Goal: Book appointment/travel/reservation

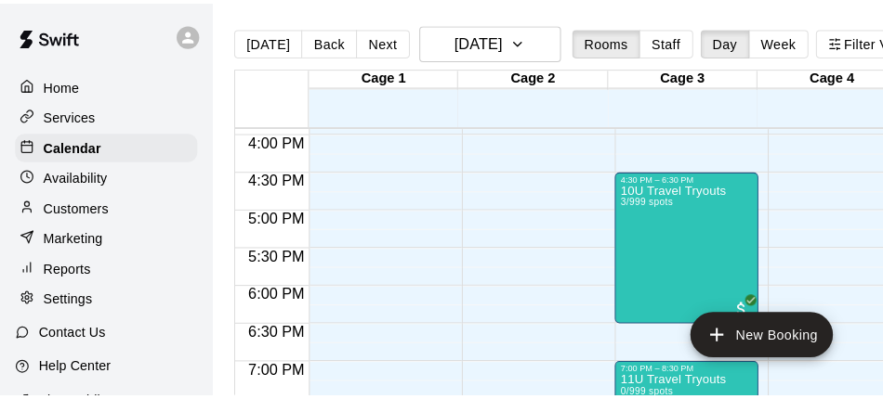
scroll to position [1187, 0]
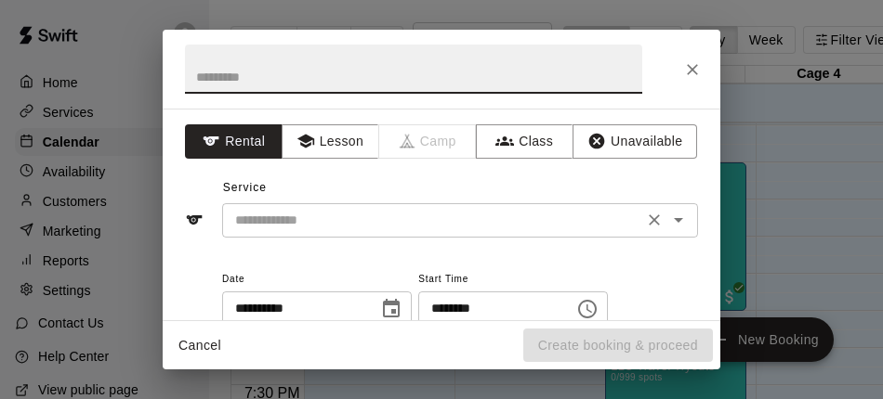
click at [449, 207] on div "​" at bounding box center [460, 220] width 476 height 34
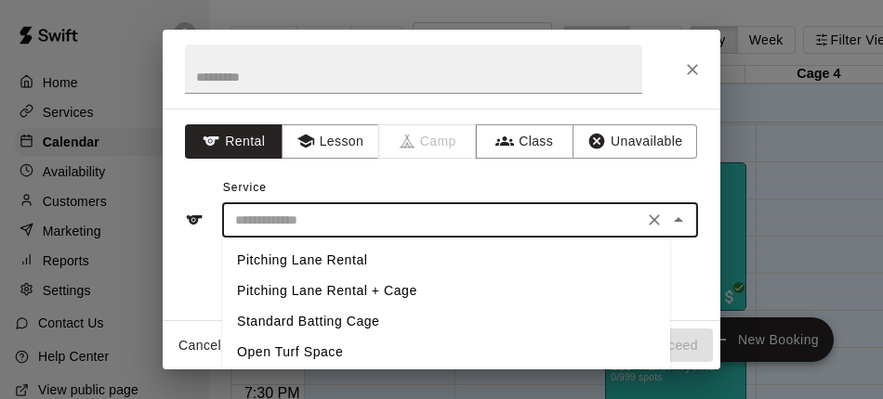
click at [373, 286] on li "Pitching Lane Rental + Cage" at bounding box center [446, 291] width 448 height 31
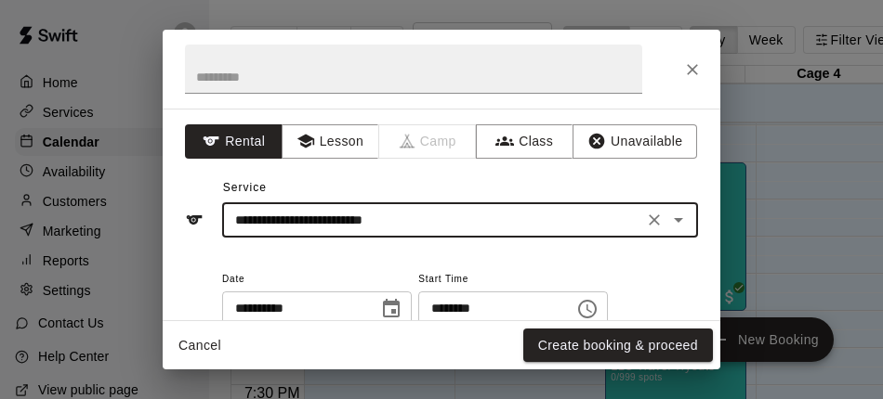
click at [667, 215] on icon "Open" at bounding box center [678, 220] width 22 height 22
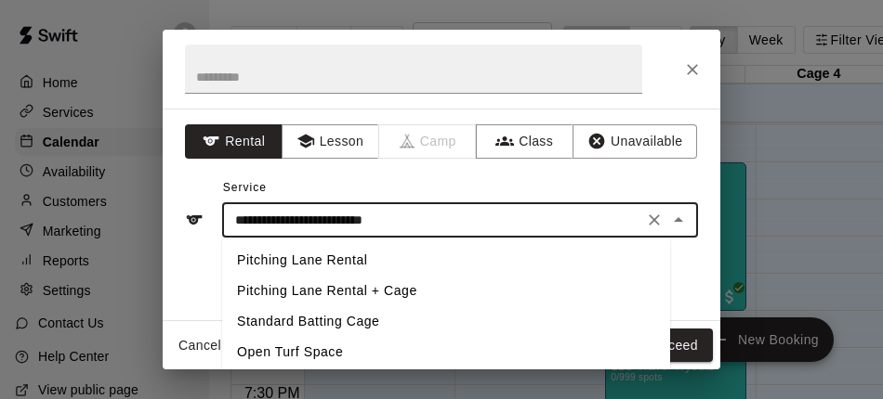
click at [399, 309] on li "Standard Batting Cage" at bounding box center [446, 322] width 448 height 31
type input "**********"
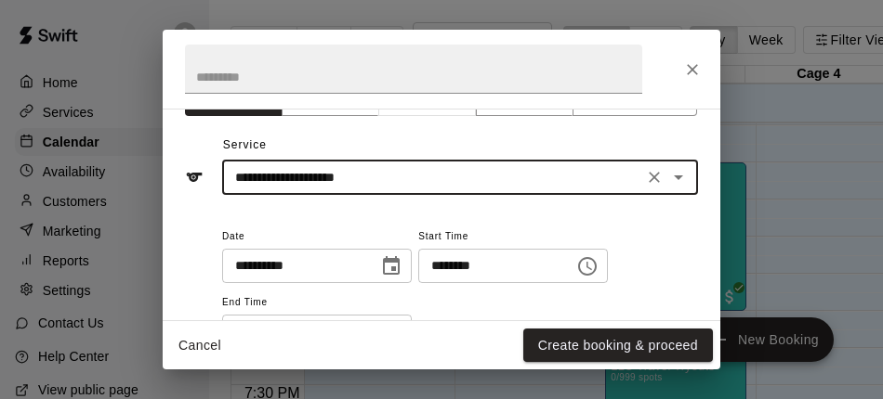
scroll to position [93, 0]
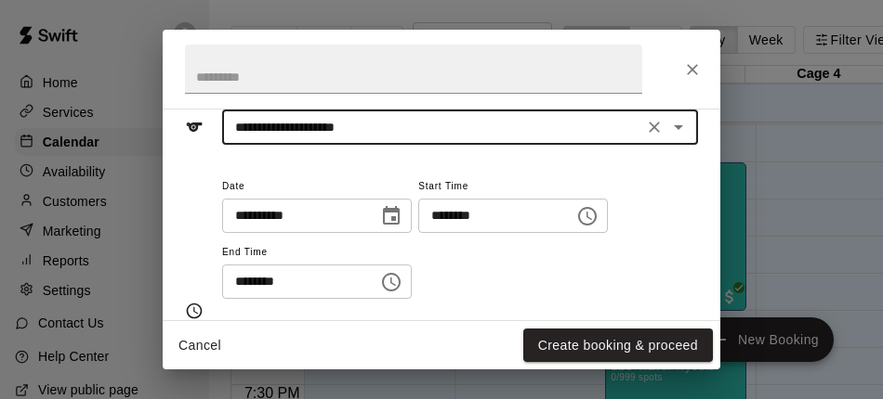
click at [598, 206] on icon "Choose time, selected time is 4:45 PM" at bounding box center [587, 216] width 22 height 22
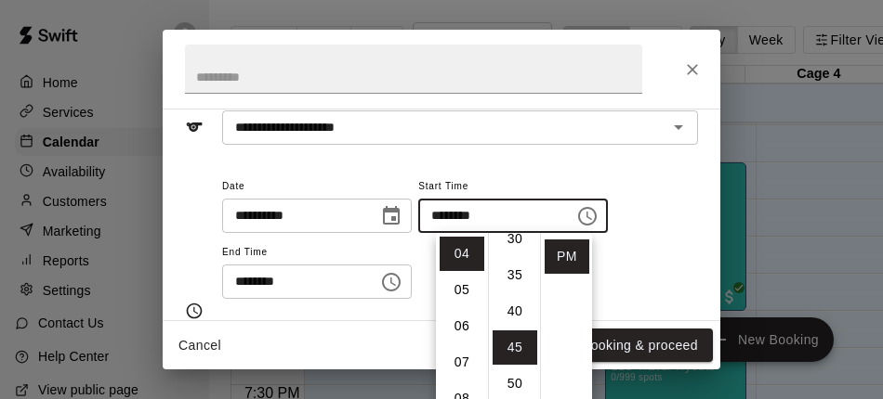
scroll to position [215, 0]
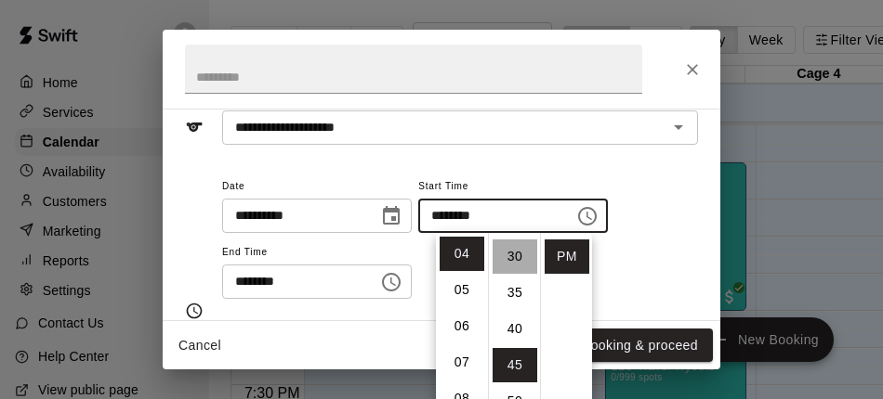
click at [503, 255] on li "30" at bounding box center [514, 257] width 45 height 34
type input "********"
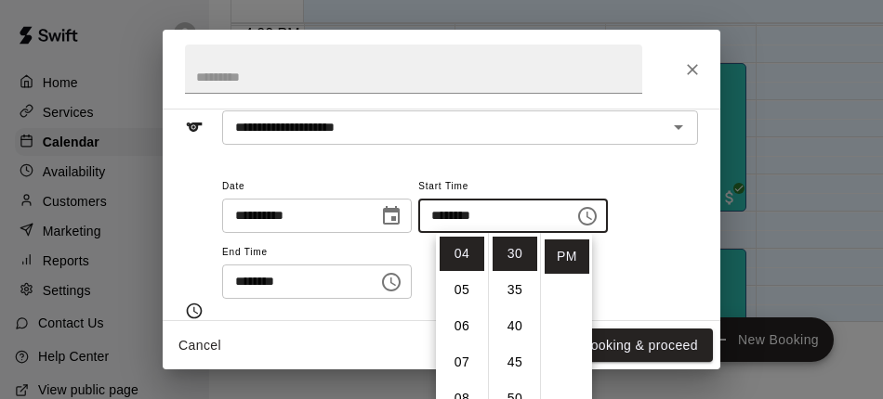
click at [402, 276] on icon "Choose time, selected time is 5:15 PM" at bounding box center [391, 282] width 22 height 22
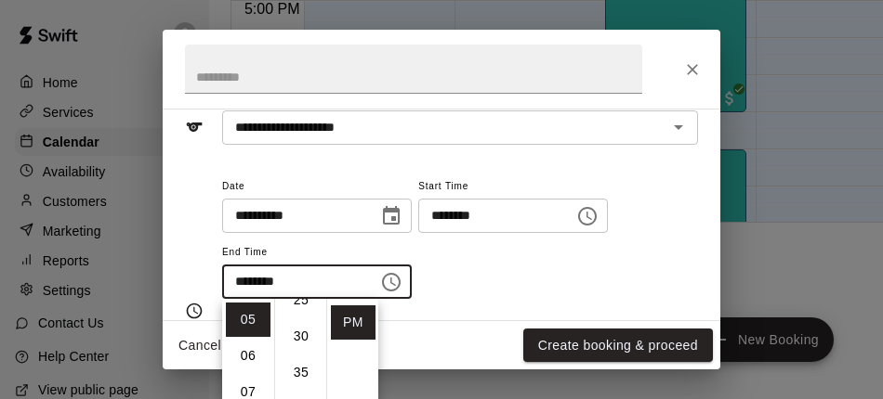
scroll to position [202, 0]
click at [307, 343] on li "30" at bounding box center [301, 336] width 45 height 34
type input "********"
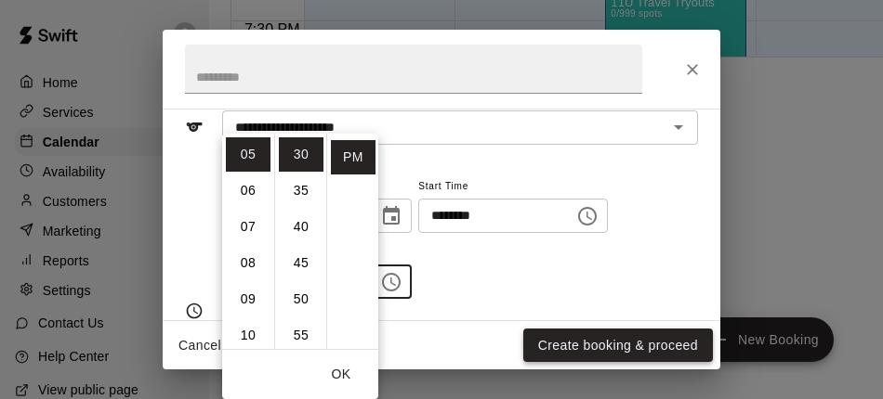
click at [591, 341] on button "Create booking & proceed" at bounding box center [618, 346] width 190 height 34
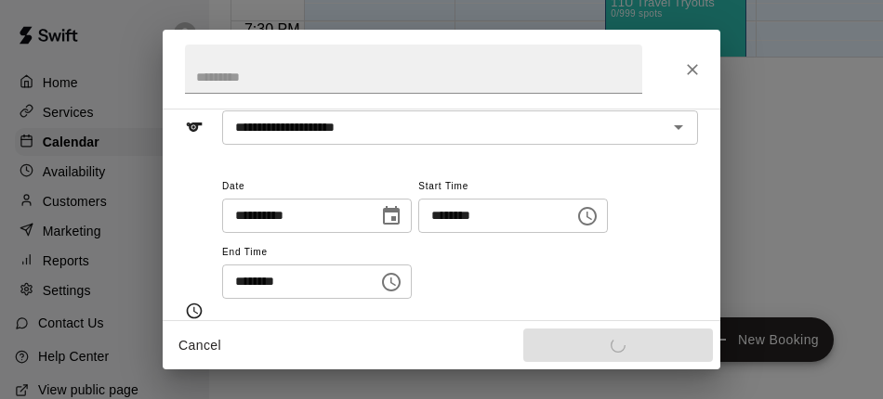
scroll to position [30, 0]
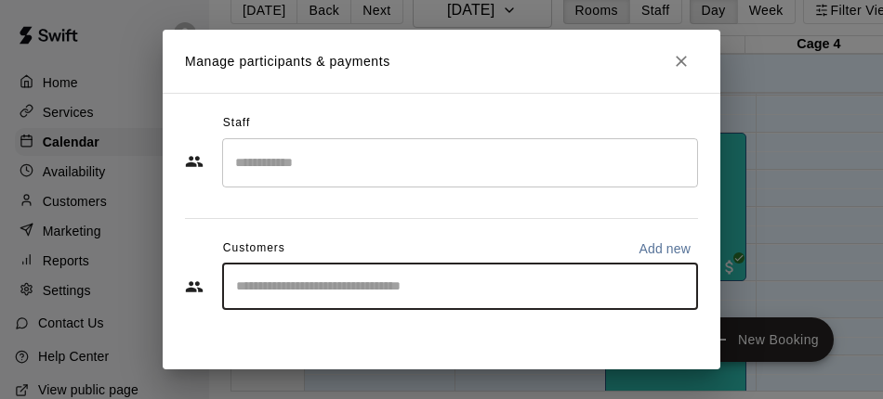
click at [255, 279] on input "Start typing to search customers..." at bounding box center [459, 287] width 459 height 19
type input "****"
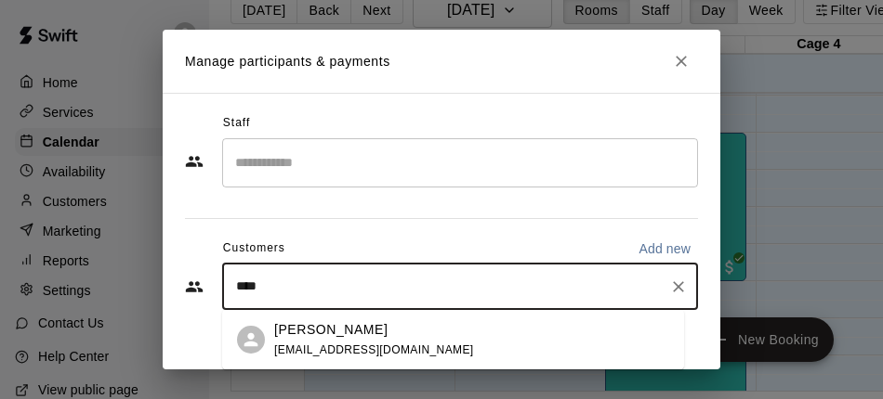
click at [466, 326] on div "[PERSON_NAME] [EMAIL_ADDRESS][DOMAIN_NAME]" at bounding box center [471, 341] width 395 height 40
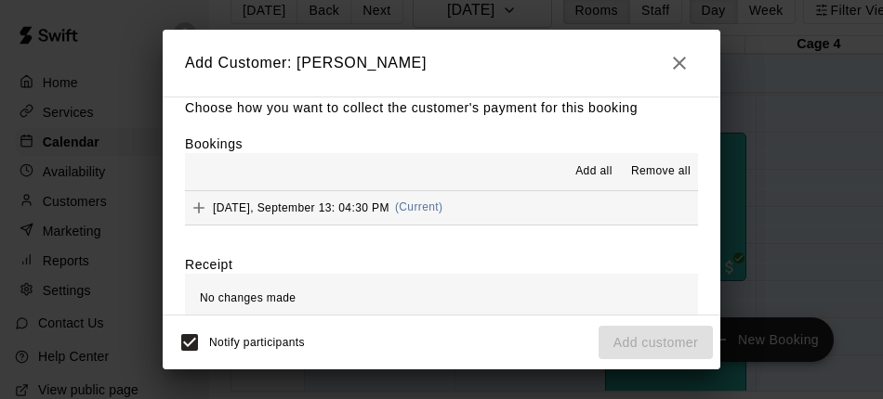
scroll to position [0, 0]
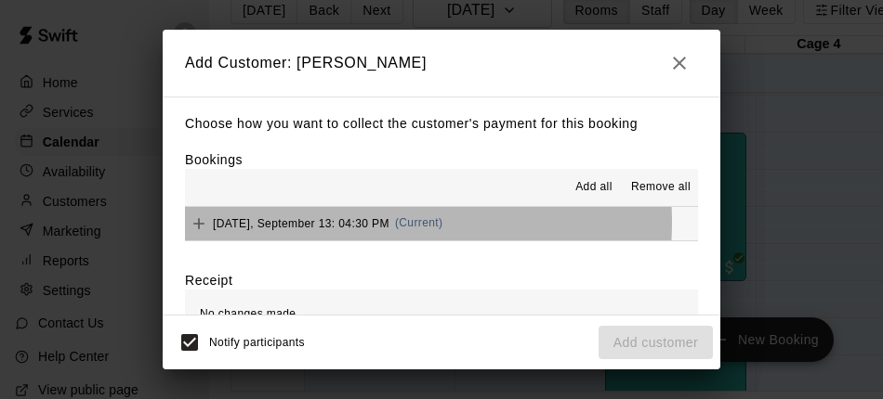
click at [360, 226] on span "[DATE], September 13: 04:30 PM" at bounding box center [301, 222] width 177 height 13
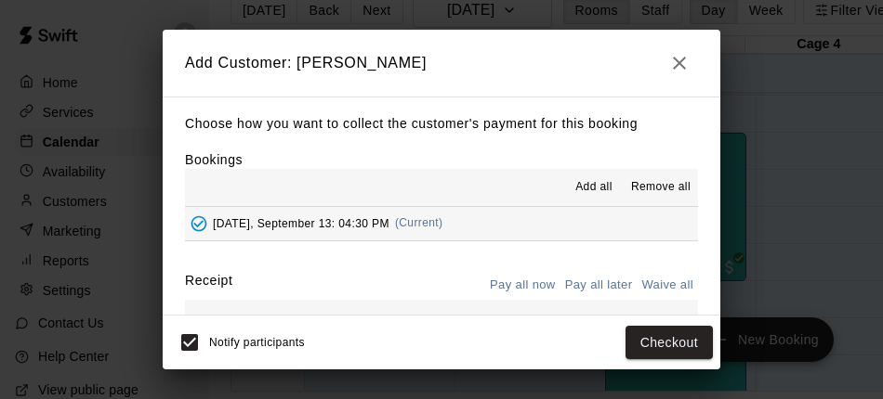
drag, startPoint x: 637, startPoint y: 334, endPoint x: 492, endPoint y: 257, distance: 164.2
click at [492, 257] on div "Add Customer: [PERSON_NAME] Choose how you want to collect the customer's payme…" at bounding box center [441, 200] width 557 height 340
click at [560, 281] on button "Pay all later" at bounding box center [598, 285] width 77 height 29
click at [635, 340] on button "Add customer" at bounding box center [655, 343] width 114 height 34
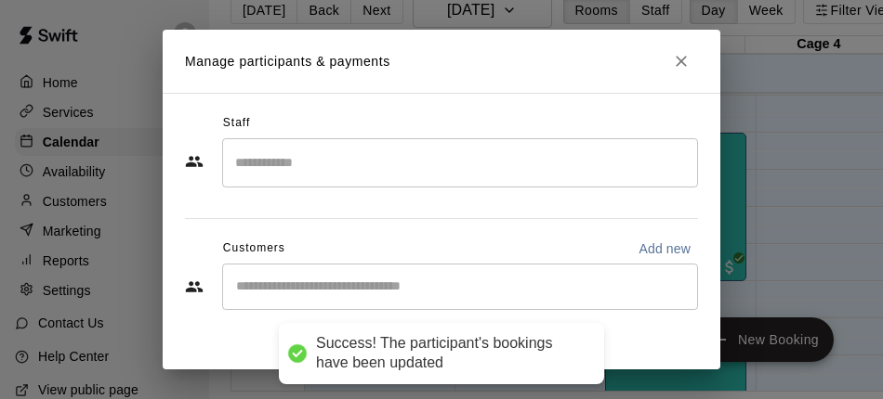
drag, startPoint x: 635, startPoint y: 340, endPoint x: 602, endPoint y: 327, distance: 35.0
click at [602, 327] on div "Notify participants Save" at bounding box center [441, 342] width 543 height 39
drag, startPoint x: 648, startPoint y: 57, endPoint x: 675, endPoint y: 59, distance: 27.1
click at [675, 59] on h2 "Manage participants & payments" at bounding box center [441, 61] width 557 height 63
click at [679, 59] on button "Close" at bounding box center [680, 61] width 33 height 33
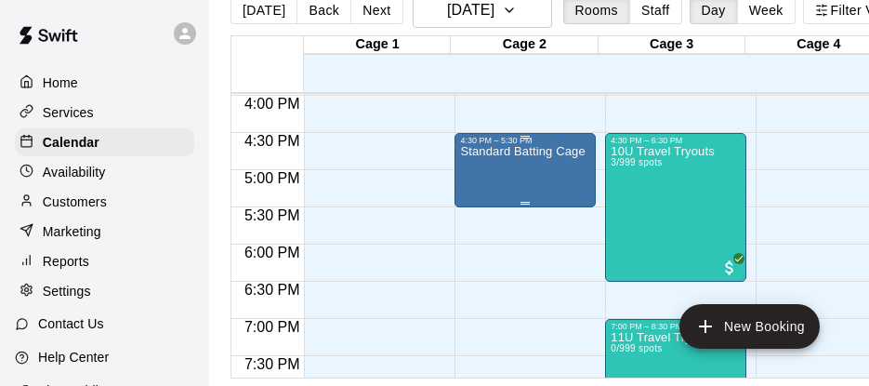
click at [519, 163] on div "Standard Batting Cage" at bounding box center [522, 338] width 124 height 386
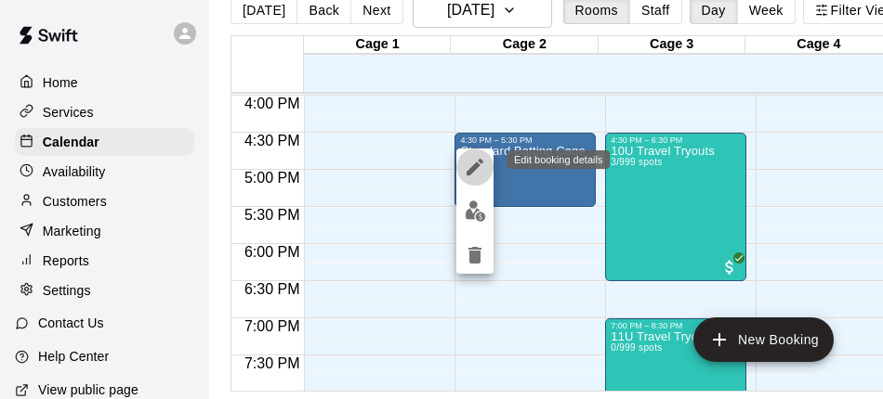
click at [479, 178] on button "edit" at bounding box center [474, 167] width 37 height 37
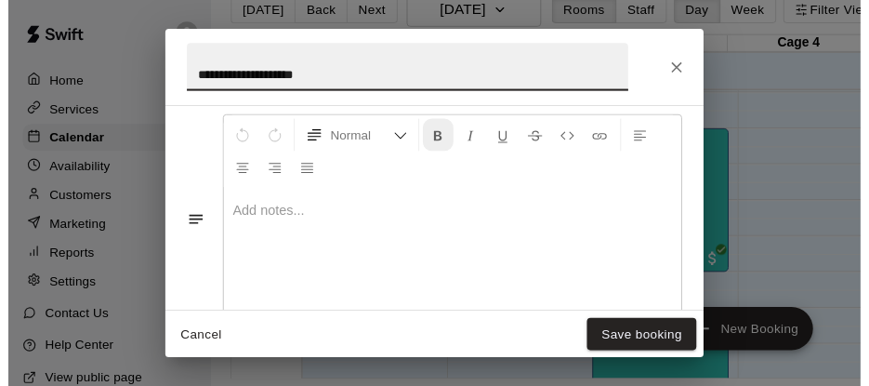
scroll to position [557, 0]
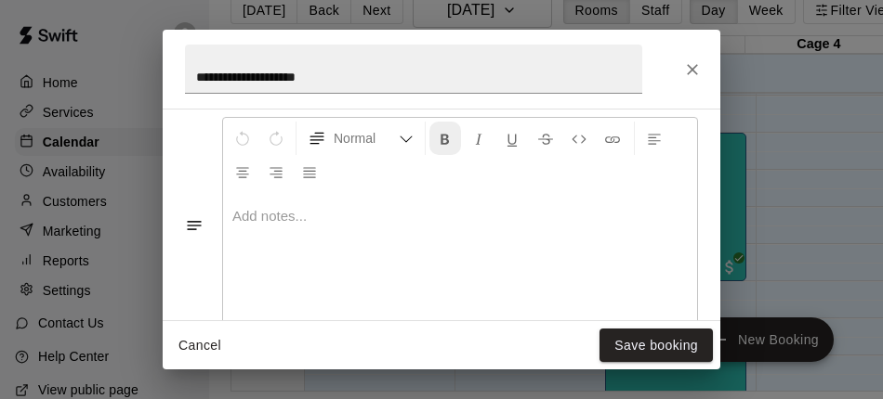
click at [434, 238] on div at bounding box center [460, 262] width 474 height 139
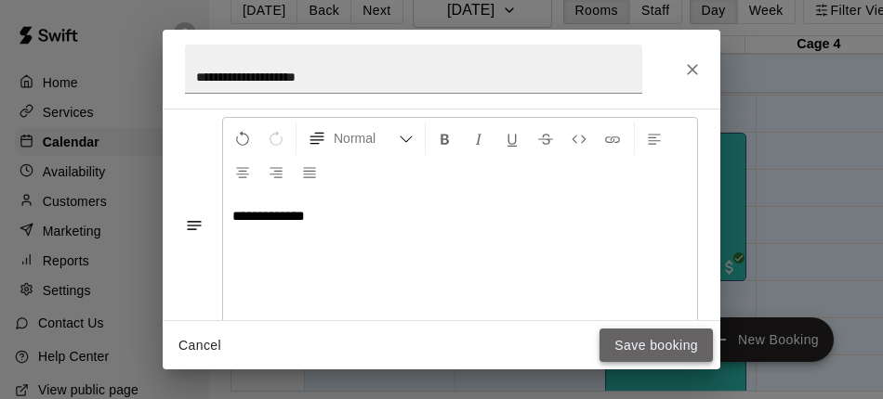
click at [656, 347] on button "Save booking" at bounding box center [655, 346] width 113 height 34
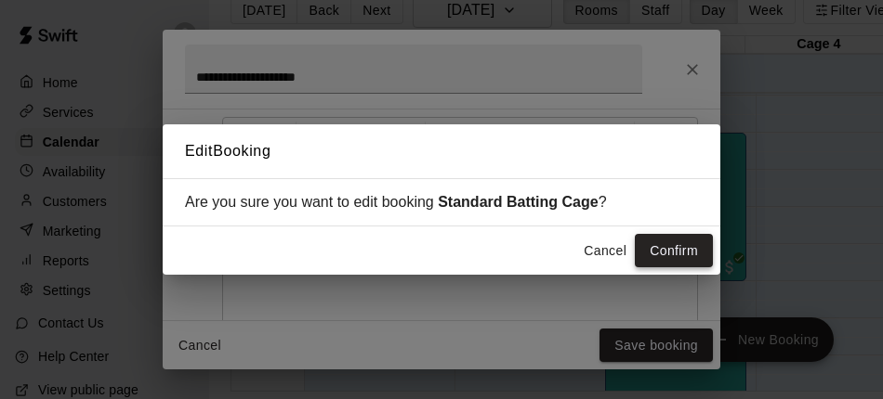
click at [668, 243] on button "Confirm" at bounding box center [674, 251] width 78 height 34
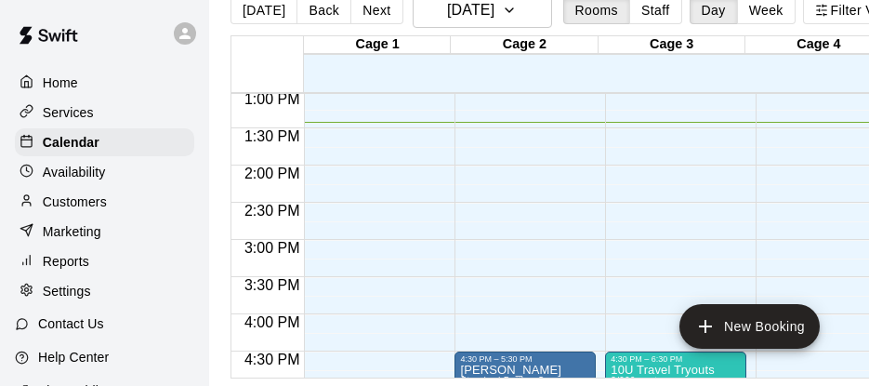
scroll to position [1002, 0]
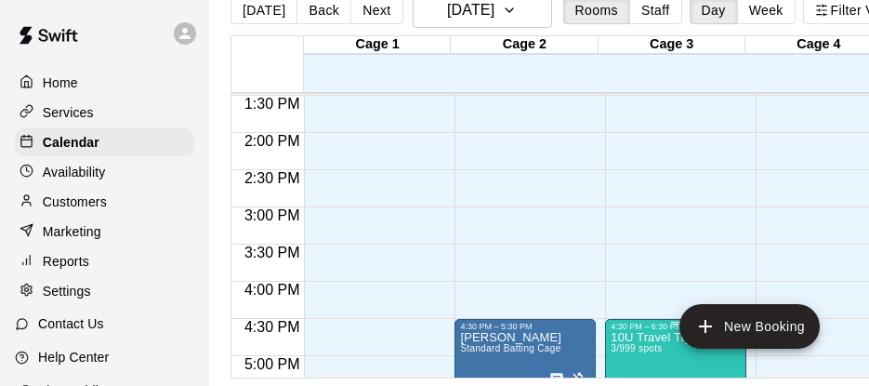
click at [610, 329] on div "4:30 PM – 6:30 PM" at bounding box center [675, 325] width 130 height 9
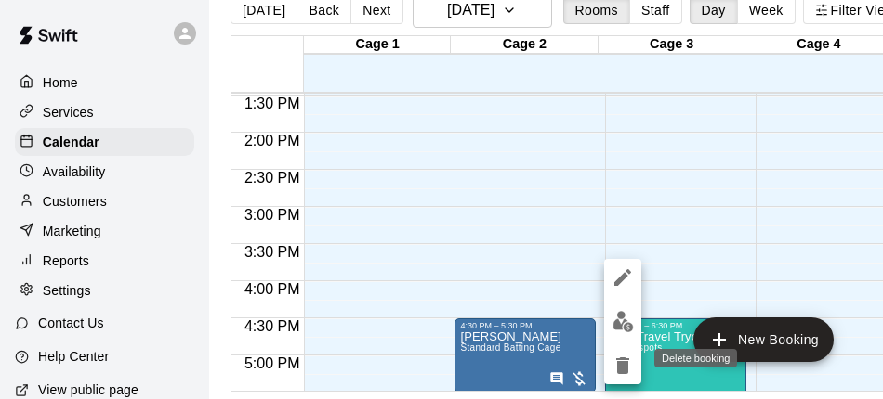
click at [611, 354] on button "delete" at bounding box center [622, 365] width 37 height 37
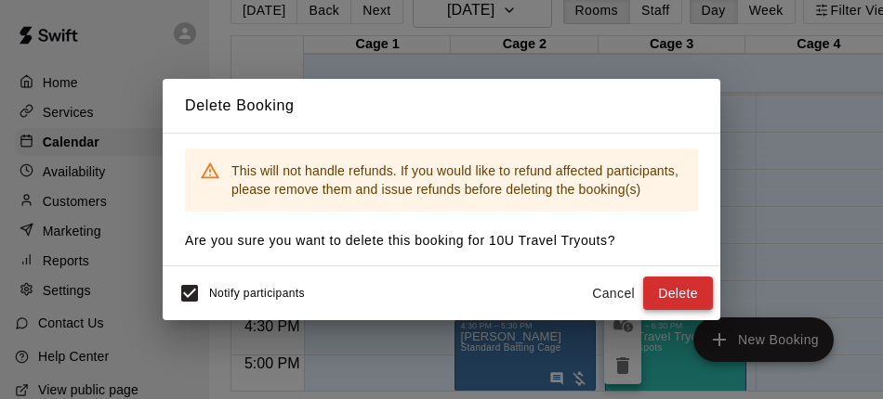
click at [659, 284] on button "Delete" at bounding box center [678, 294] width 70 height 34
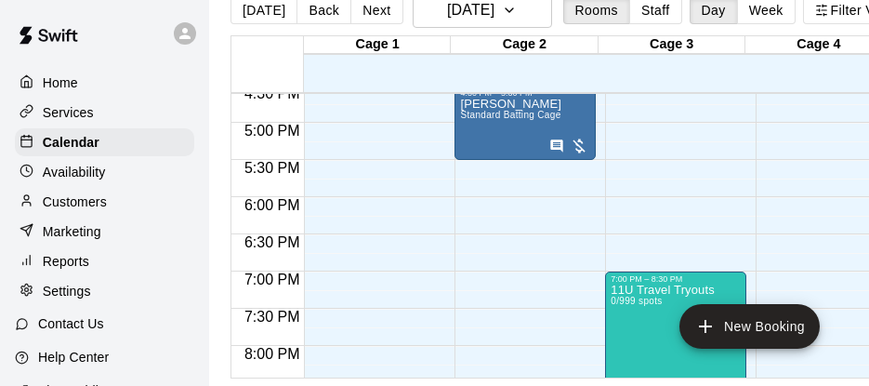
scroll to position [1280, 0]
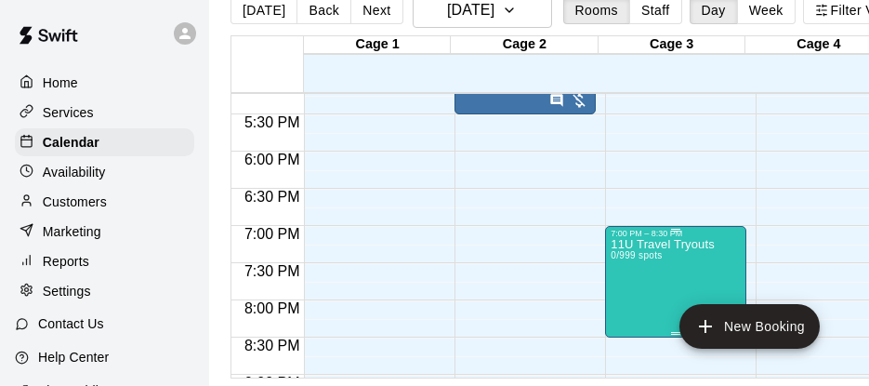
click at [676, 244] on p "11U Travel Tryouts" at bounding box center [662, 244] width 104 height 0
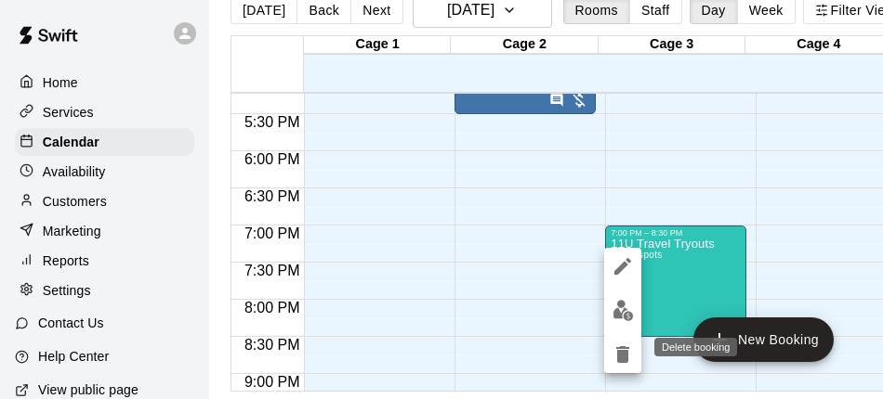
click at [617, 341] on button "delete" at bounding box center [622, 354] width 37 height 37
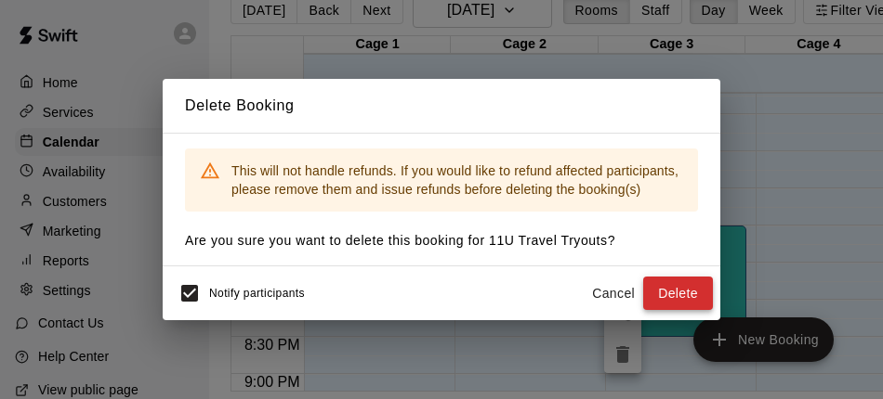
click at [660, 293] on button "Delete" at bounding box center [678, 294] width 70 height 34
